Goal: Information Seeking & Learning: Compare options

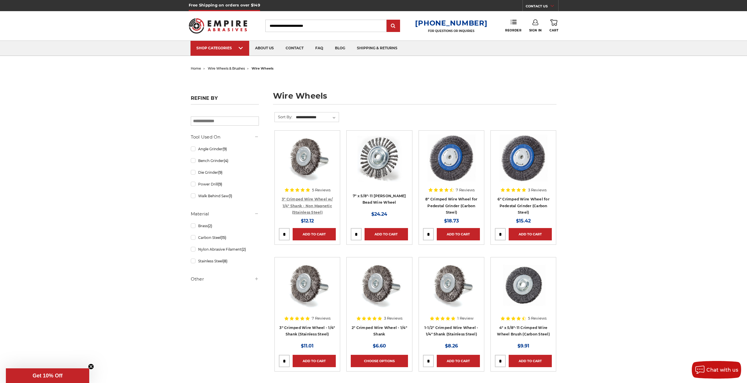
click at [309, 203] on link "3" Crimped Wire Wheel w/ 1/4" Shank - Non Magnetic (Stainless Steel)" at bounding box center [307, 206] width 51 height 18
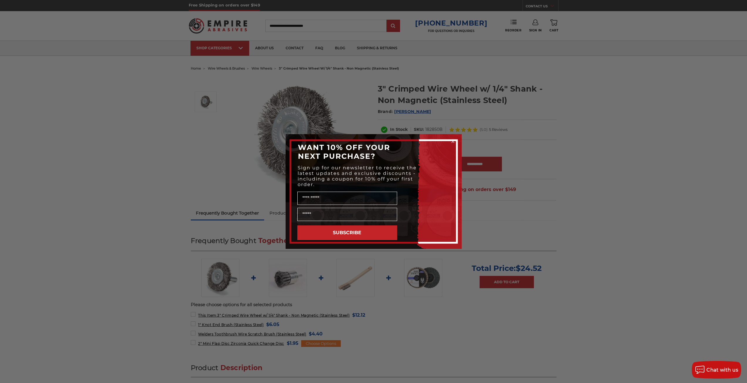
click at [452, 141] on icon "Close dialog" at bounding box center [453, 141] width 6 height 6
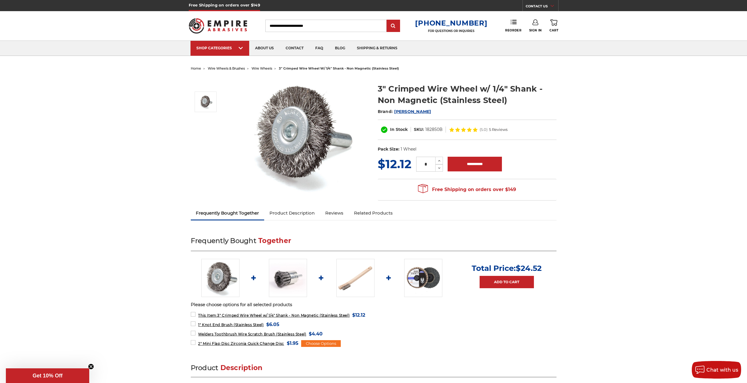
click at [287, 273] on img at bounding box center [288, 278] width 38 height 38
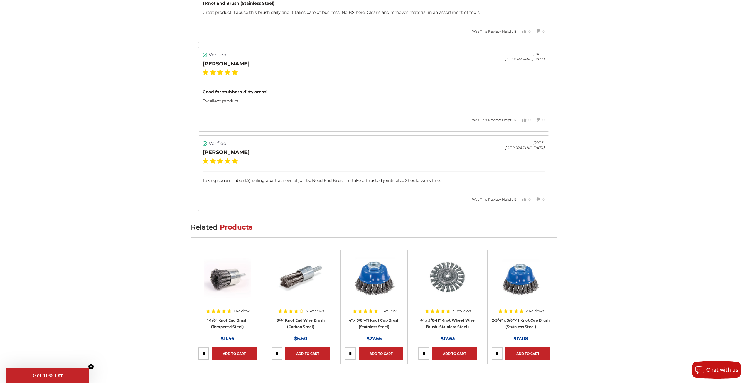
scroll to position [998, 0]
click at [450, 326] on link "4" x 5/8-11" Knot Wheel Wire Brush (Stainless Steel)" at bounding box center [447, 323] width 54 height 11
